Goal: Transaction & Acquisition: Purchase product/service

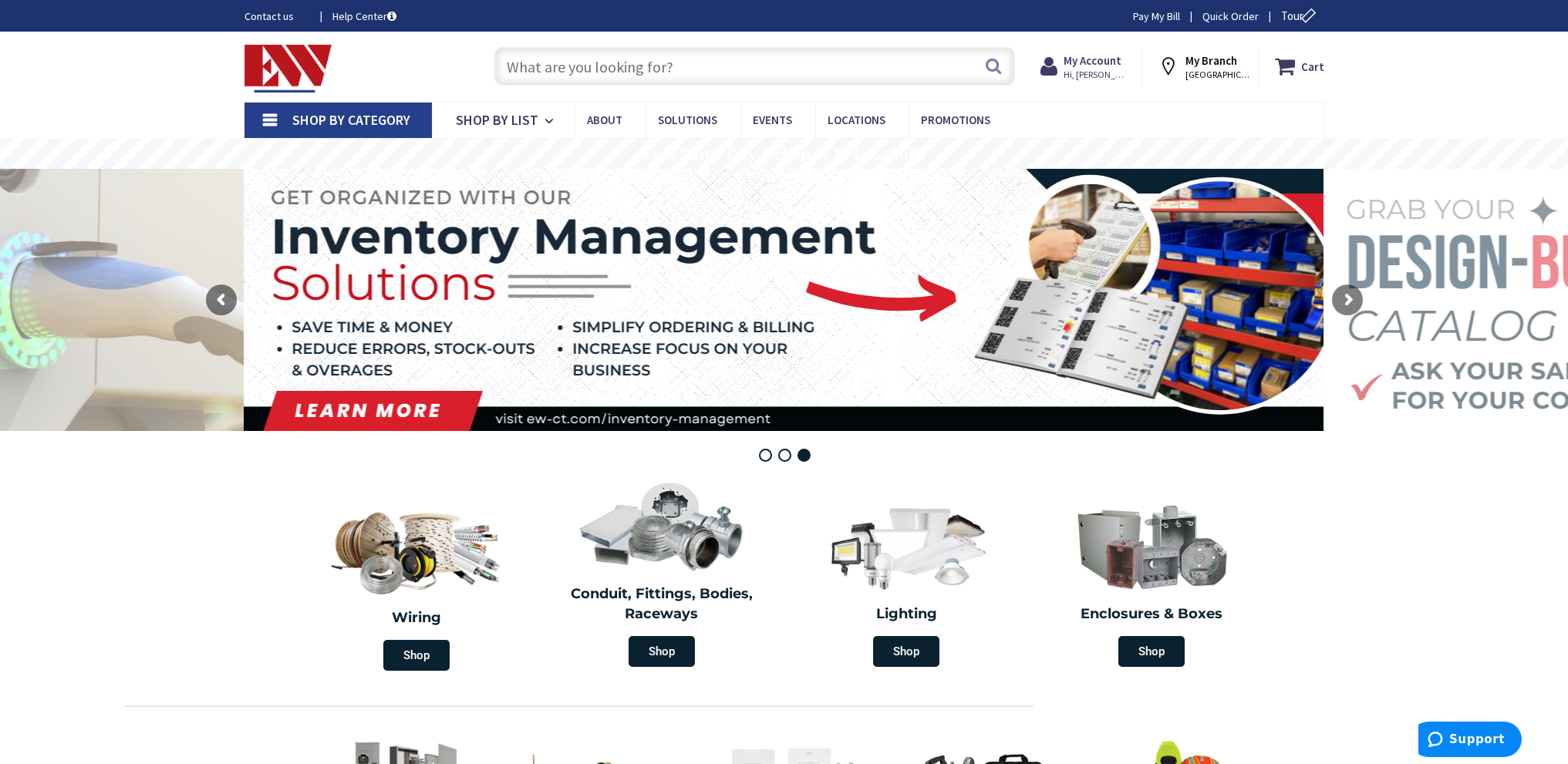
click at [576, 64] on input "text" at bounding box center [755, 66] width 521 height 39
click at [520, 60] on input "text" at bounding box center [755, 66] width 521 height 39
paste input "30A 125/250V 3P4W Tw-[PERSON_NAME] (L14-30C)"
type input "30A 125/250V 3P4W Tw-[PERSON_NAME] (L14-30C)"
click at [988, 66] on button "Search" at bounding box center [994, 66] width 20 height 35
